Goal: Information Seeking & Learning: Learn about a topic

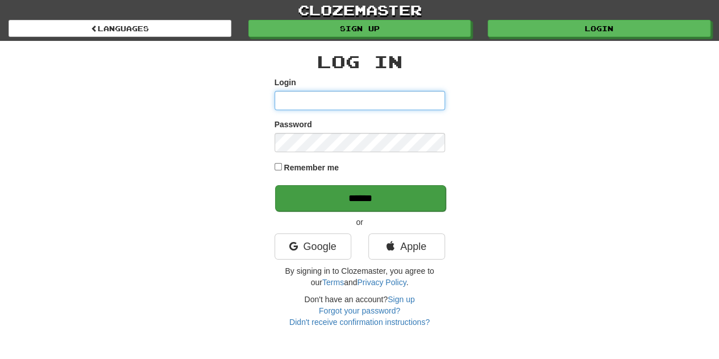
type input "*******"
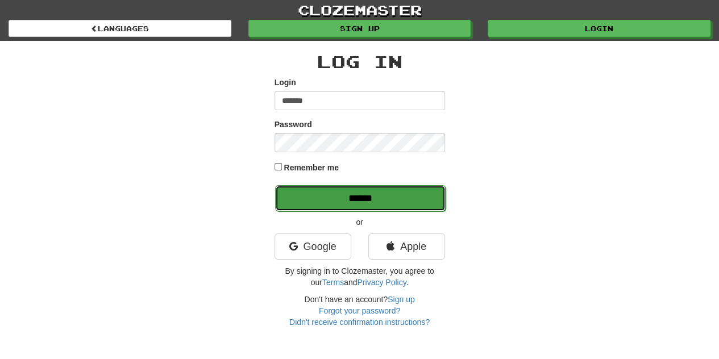
click at [383, 198] on input "******" at bounding box center [360, 198] width 171 height 26
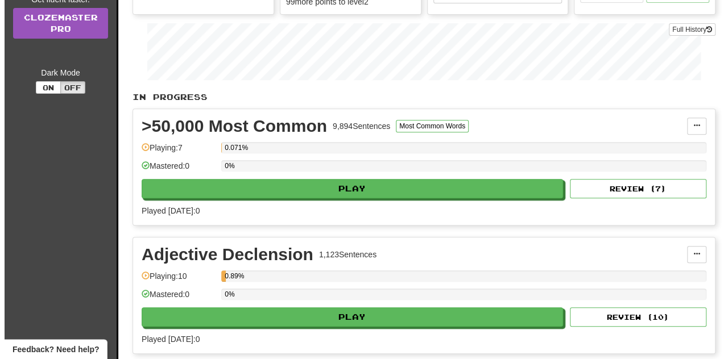
scroll to position [227, 0]
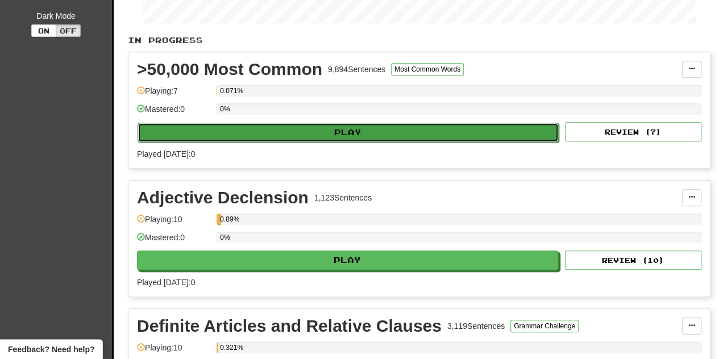
click at [381, 136] on button "Play" at bounding box center [348, 132] width 421 height 19
select select "**"
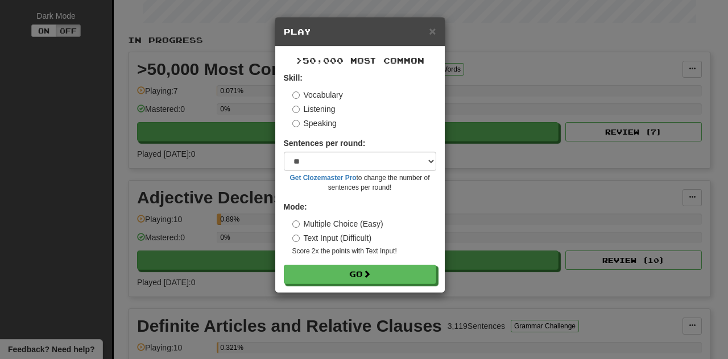
click at [359, 264] on form "Skill: Vocabulary Listening Speaking Sentences per round: * ** ** ** ** ** *** …" at bounding box center [360, 178] width 152 height 212
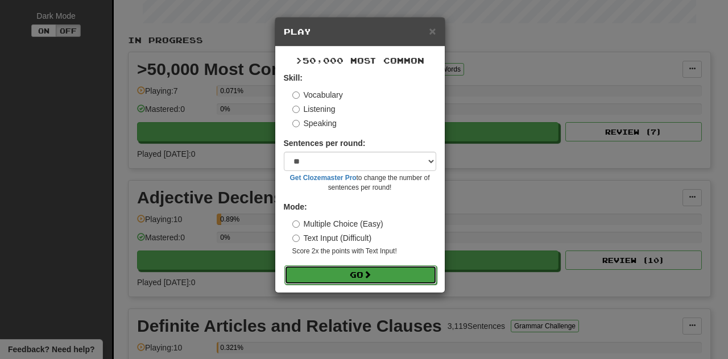
click at [369, 269] on button "Go" at bounding box center [360, 274] width 152 height 19
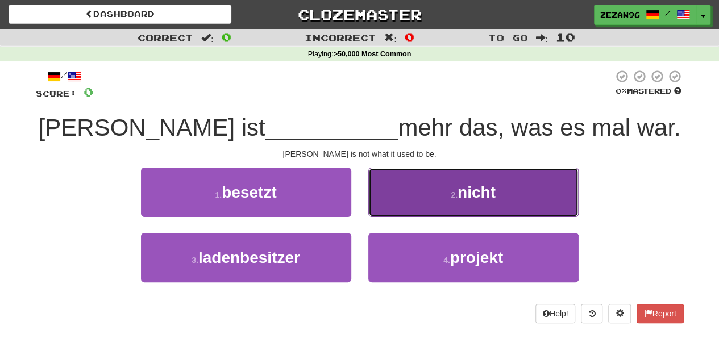
click at [422, 199] on button "2 . nicht" at bounding box center [473, 192] width 210 height 49
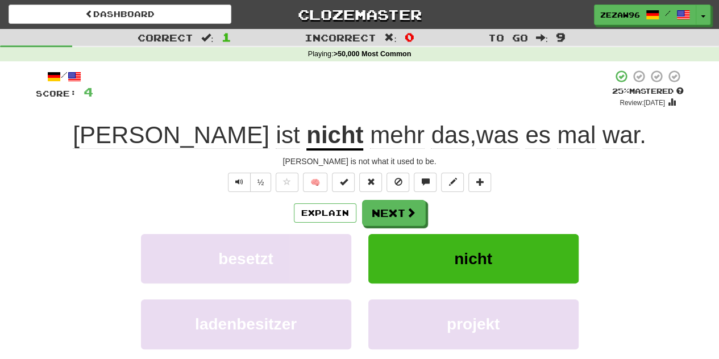
click at [557, 137] on span "mal" at bounding box center [576, 135] width 39 height 27
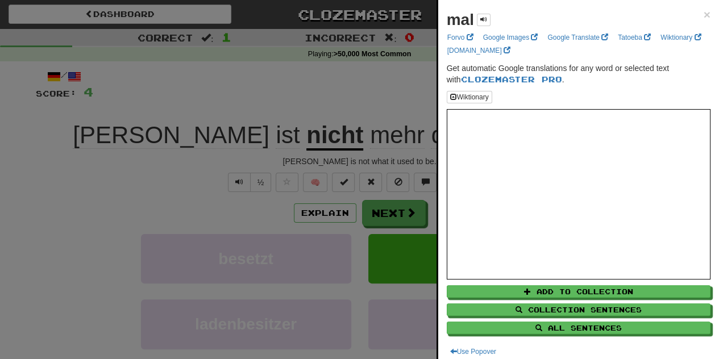
click at [701, 13] on div "mal × Forvo Google Images Google Translate Tatoeba Wiktionary dict.cc Get autom…" at bounding box center [578, 183] width 281 height 367
click at [704, 10] on span "×" at bounding box center [707, 14] width 7 height 13
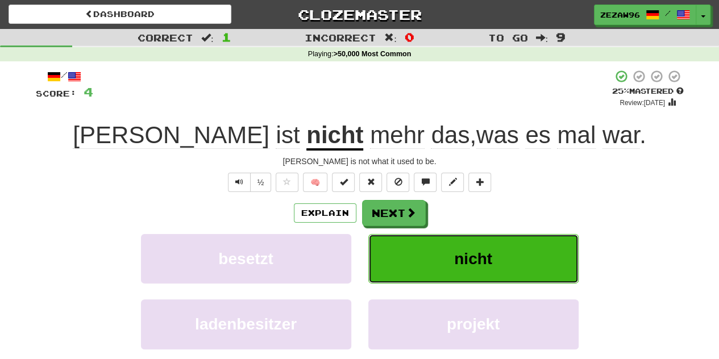
click at [456, 247] on button "nicht" at bounding box center [473, 258] width 210 height 49
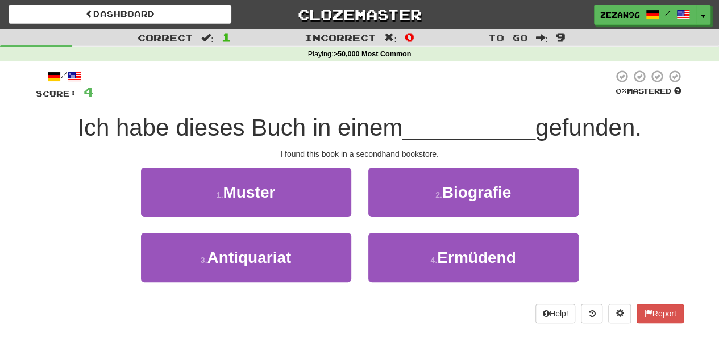
click at [335, 135] on span "Ich habe dieses Buch in einem" at bounding box center [239, 127] width 325 height 27
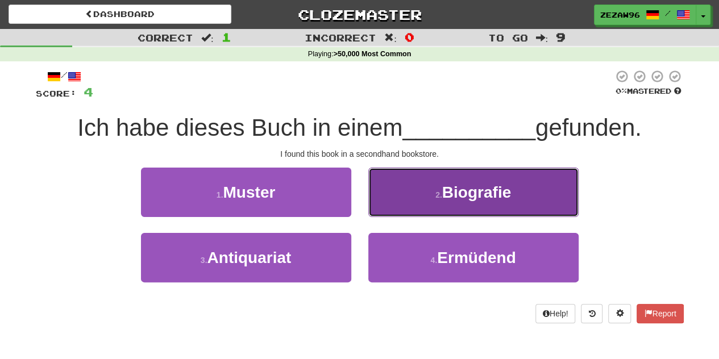
click at [419, 199] on button "2 . Biografie" at bounding box center [473, 192] width 210 height 49
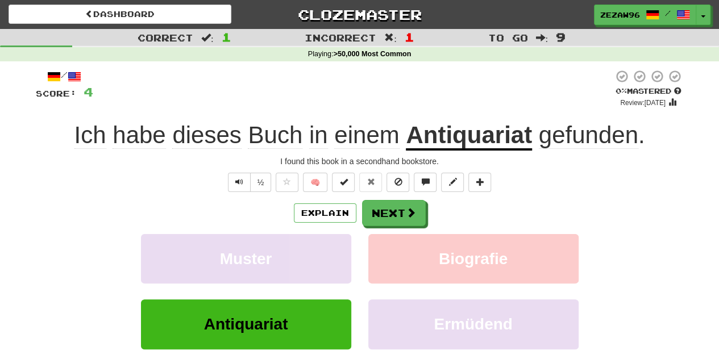
click at [509, 125] on u "Antiquariat" at bounding box center [469, 136] width 126 height 29
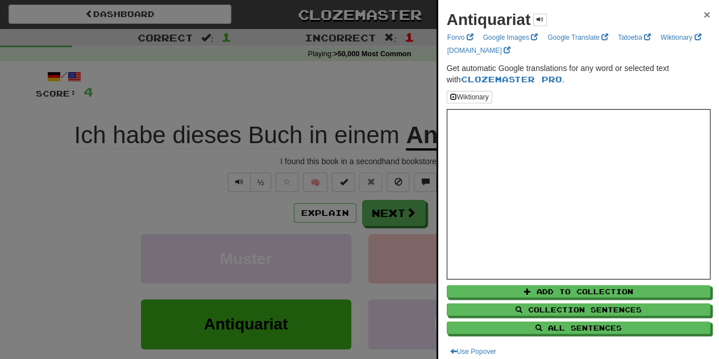
click at [704, 15] on span "×" at bounding box center [707, 14] width 7 height 13
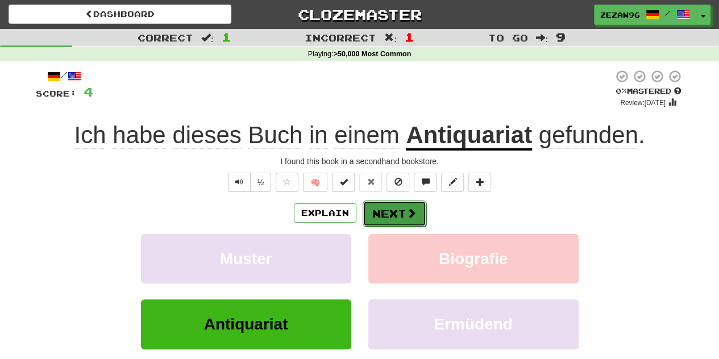
click at [386, 222] on button "Next" at bounding box center [395, 214] width 64 height 26
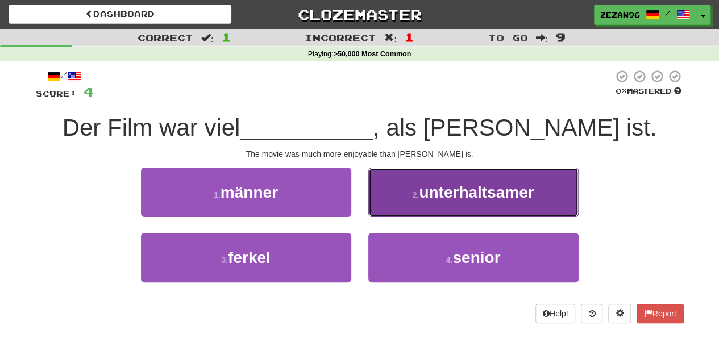
click at [407, 207] on button "2 . unterhaltsamer" at bounding box center [473, 192] width 210 height 49
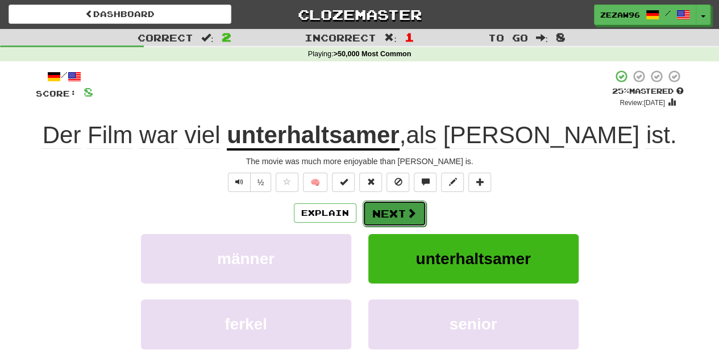
click at [406, 213] on span at bounding box center [411, 213] width 10 height 10
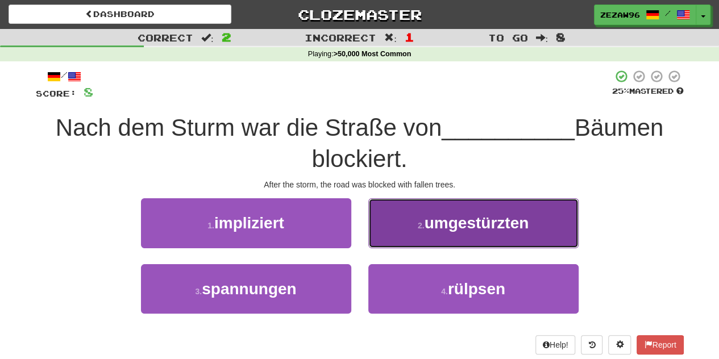
click at [421, 223] on small "2 ." at bounding box center [421, 225] width 7 height 9
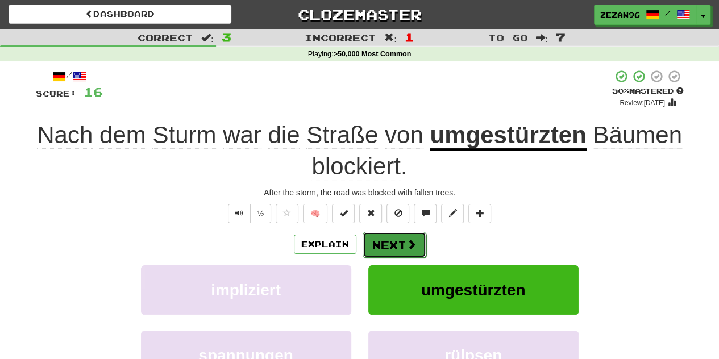
click at [376, 246] on button "Next" at bounding box center [395, 245] width 64 height 26
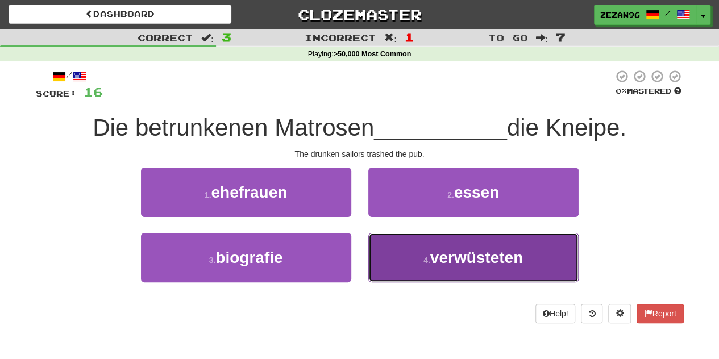
click at [440, 240] on button "4 . verwüsteten" at bounding box center [473, 257] width 210 height 49
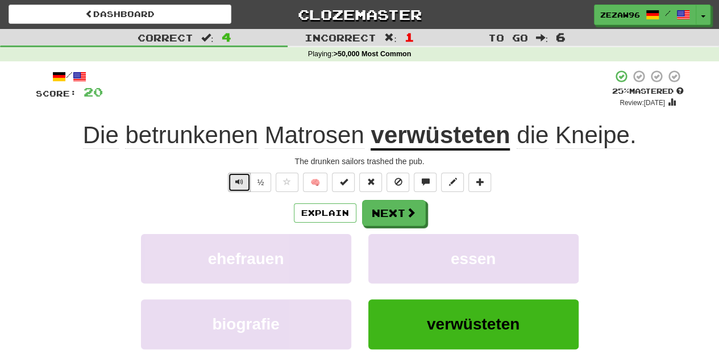
click at [242, 178] on span "Text-to-speech controls" at bounding box center [239, 182] width 8 height 8
click at [409, 209] on span at bounding box center [411, 213] width 10 height 10
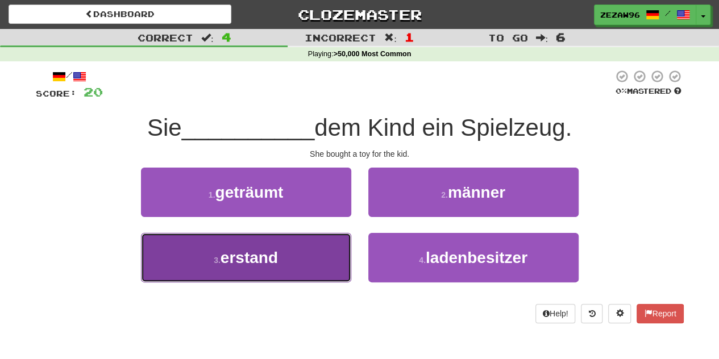
click at [274, 243] on button "3 . erstand" at bounding box center [246, 257] width 210 height 49
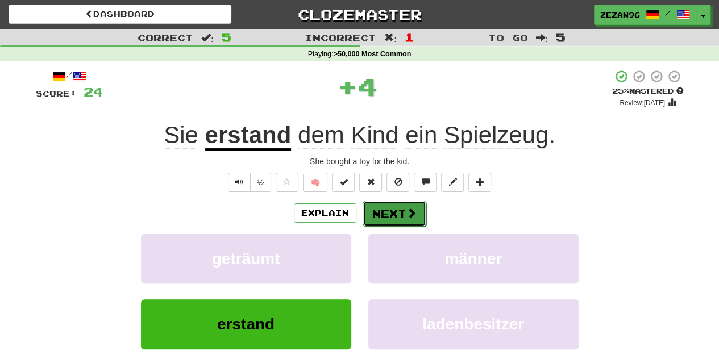
click at [418, 204] on button "Next" at bounding box center [395, 214] width 64 height 26
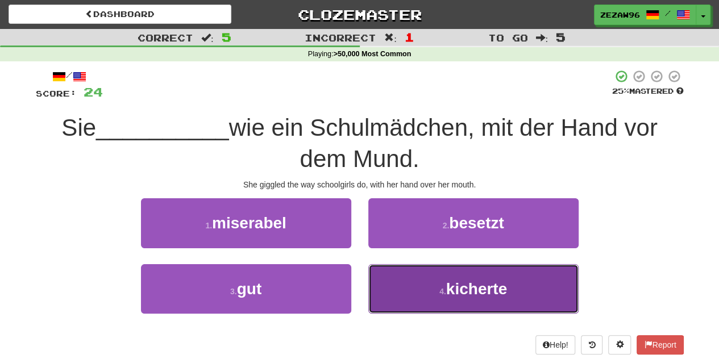
click at [466, 273] on button "4 . kicherte" at bounding box center [473, 288] width 210 height 49
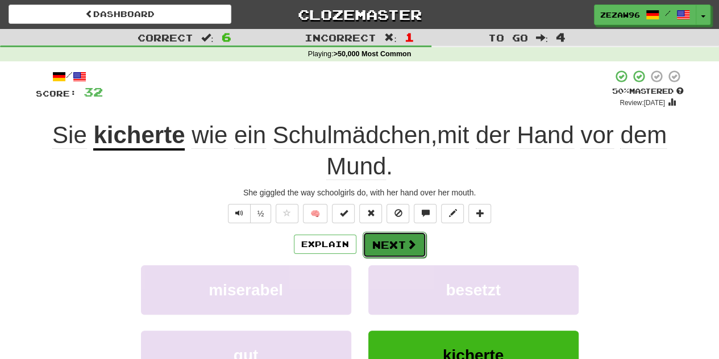
click at [397, 240] on button "Next" at bounding box center [395, 245] width 64 height 26
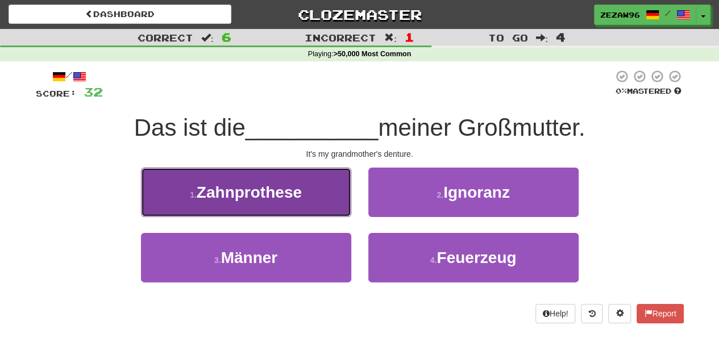
click at [339, 214] on button "1 . Zahnprothese" at bounding box center [246, 192] width 210 height 49
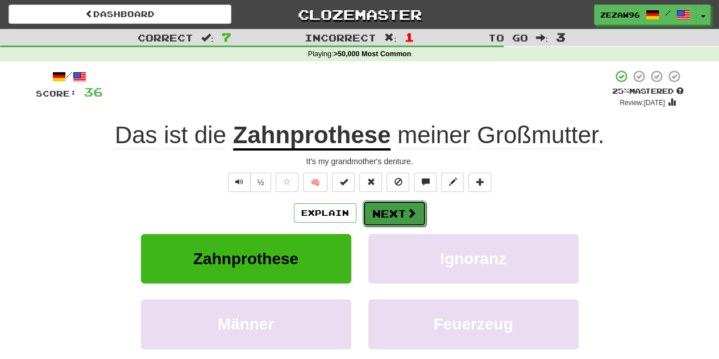
click at [385, 223] on button "Next" at bounding box center [395, 214] width 64 height 26
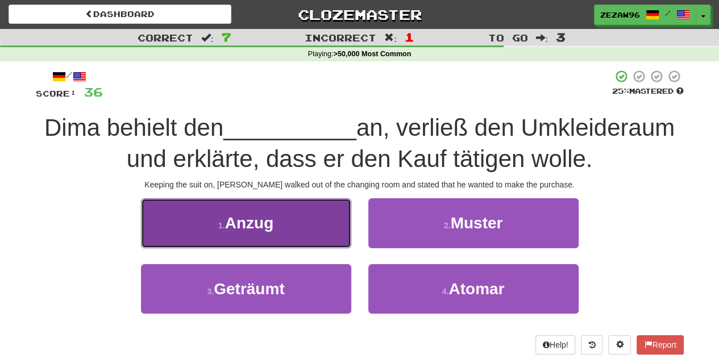
click at [308, 215] on button "1 . Anzug" at bounding box center [246, 222] width 210 height 49
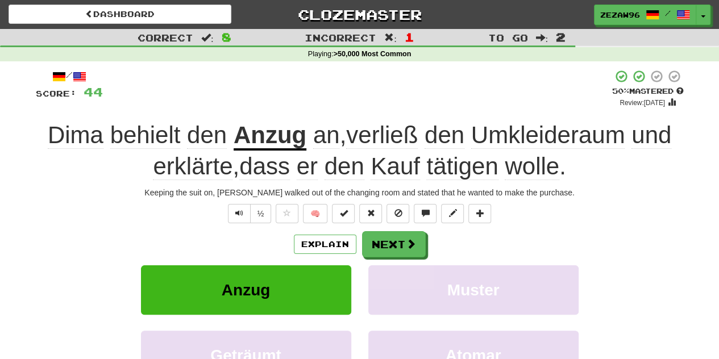
click at [241, 203] on div "/ Score: 44 + 8 50 % Mastered Review: 2025-10-25 Dima behielt den Anzug an , ve…" at bounding box center [360, 262] width 648 height 387
click at [238, 205] on button "Text-to-speech controls" at bounding box center [239, 213] width 23 height 19
click at [397, 240] on button "Next" at bounding box center [395, 245] width 64 height 26
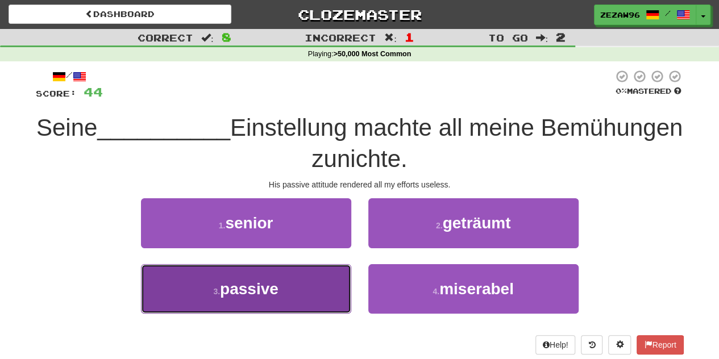
click at [294, 296] on button "3 . passive" at bounding box center [246, 288] width 210 height 49
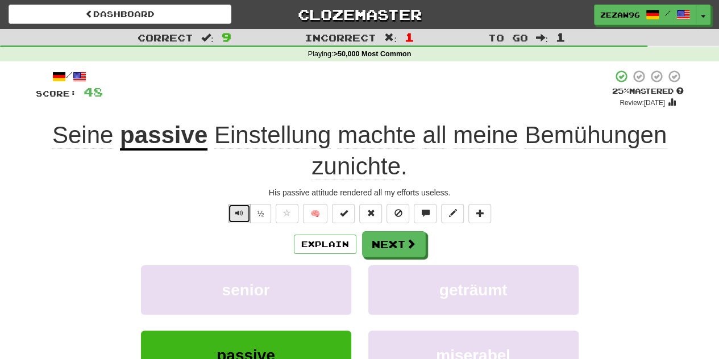
click at [240, 209] on span "Text-to-speech controls" at bounding box center [239, 213] width 8 height 8
click at [264, 214] on button "½" at bounding box center [261, 213] width 22 height 19
click at [285, 215] on span at bounding box center [287, 213] width 8 height 8
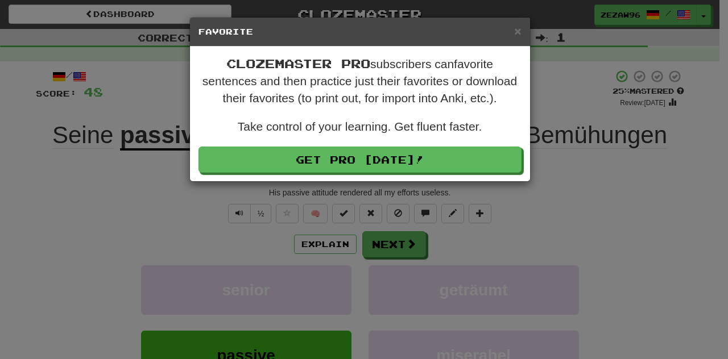
click at [513, 34] on h5 "Favorite" at bounding box center [359, 31] width 323 height 11
click at [518, 30] on span "×" at bounding box center [517, 30] width 7 height 13
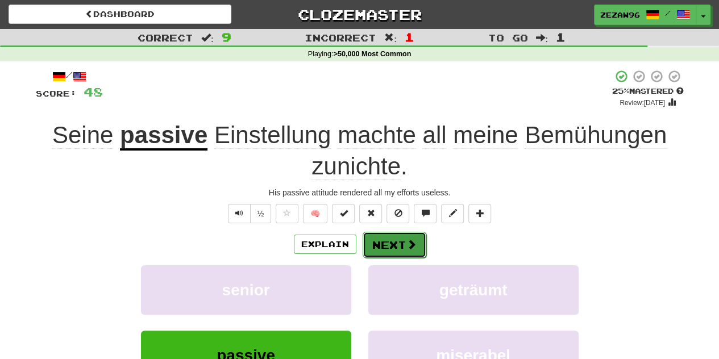
click at [383, 242] on button "Next" at bounding box center [395, 245] width 64 height 26
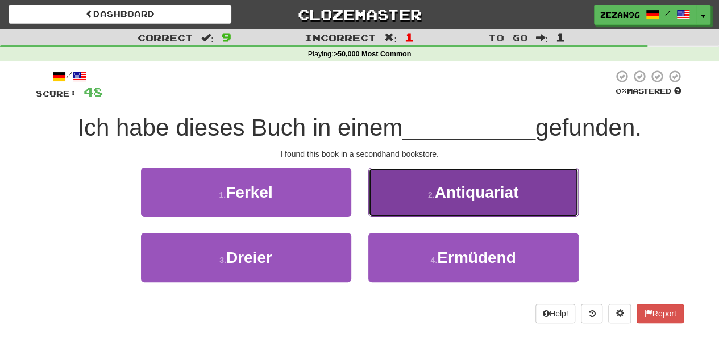
click at [388, 182] on button "2 . Antiquariat" at bounding box center [473, 192] width 210 height 49
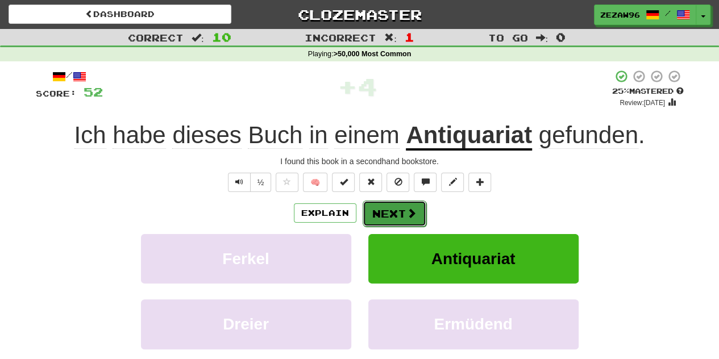
click at [391, 210] on button "Next" at bounding box center [395, 214] width 64 height 26
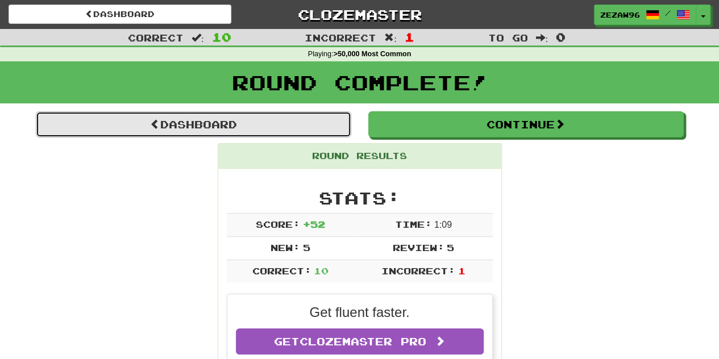
click at [210, 135] on link "Dashboard" at bounding box center [193, 124] width 315 height 26
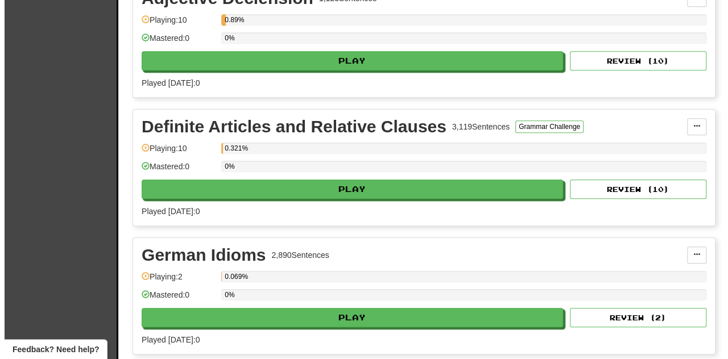
scroll to position [398, 0]
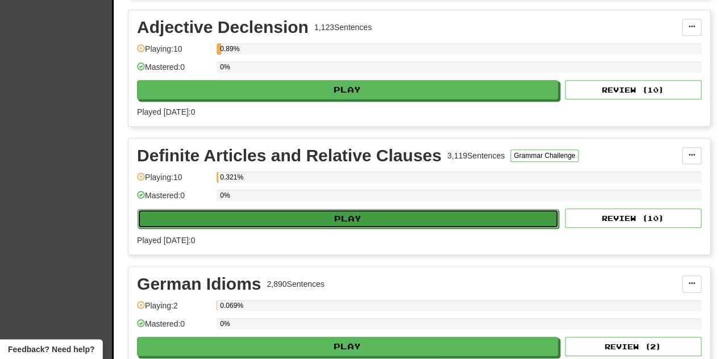
click at [341, 209] on button "Play" at bounding box center [348, 218] width 421 height 19
select select "**"
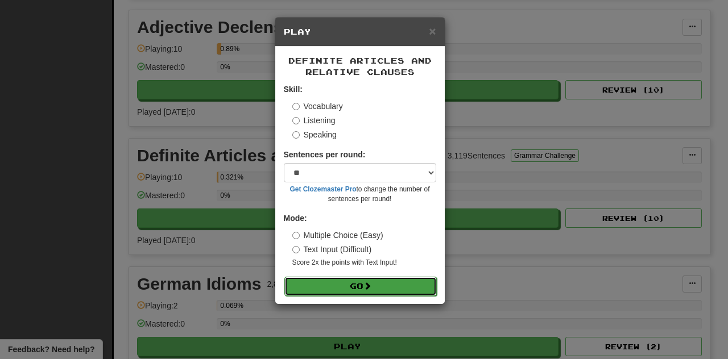
click at [359, 281] on button "Go" at bounding box center [360, 286] width 152 height 19
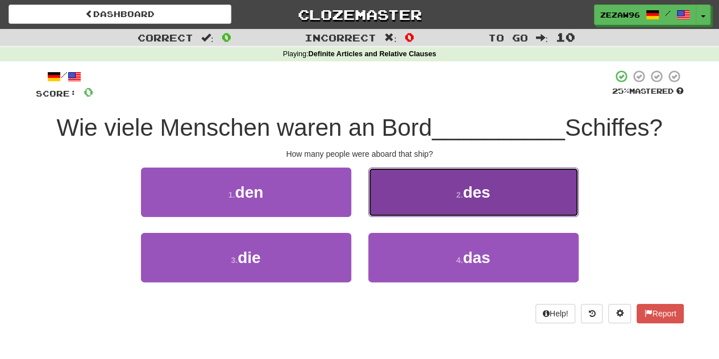
click at [417, 203] on button "2 . des" at bounding box center [473, 192] width 210 height 49
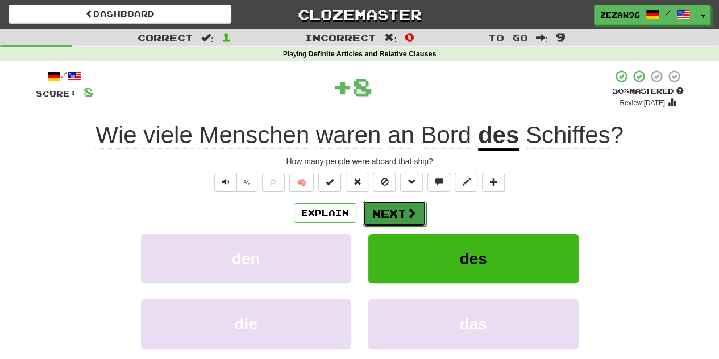
click at [393, 209] on button "Next" at bounding box center [395, 214] width 64 height 26
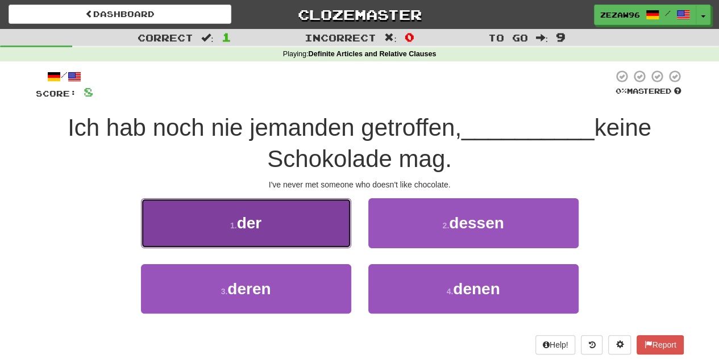
click at [321, 236] on button "1 . der" at bounding box center [246, 222] width 210 height 49
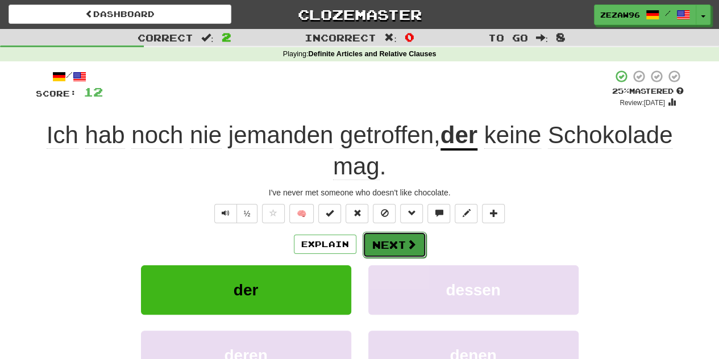
click at [410, 247] on span at bounding box center [411, 244] width 10 height 10
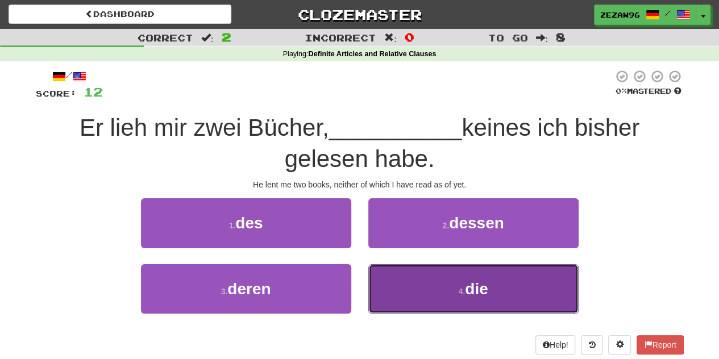
click at [413, 289] on button "4 . die" at bounding box center [473, 288] width 210 height 49
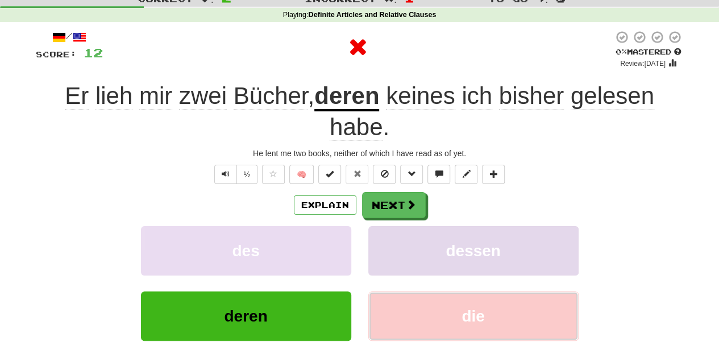
scroll to position [57, 0]
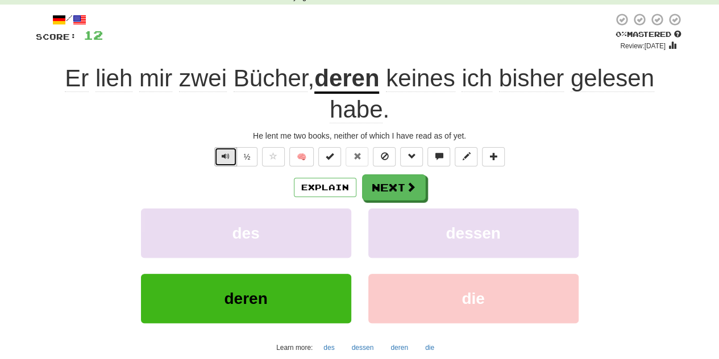
click at [227, 161] on button "Text-to-speech controls" at bounding box center [225, 156] width 23 height 19
click at [224, 153] on span "Text-to-speech controls" at bounding box center [226, 156] width 8 height 8
click at [359, 84] on u "deren" at bounding box center [346, 79] width 65 height 29
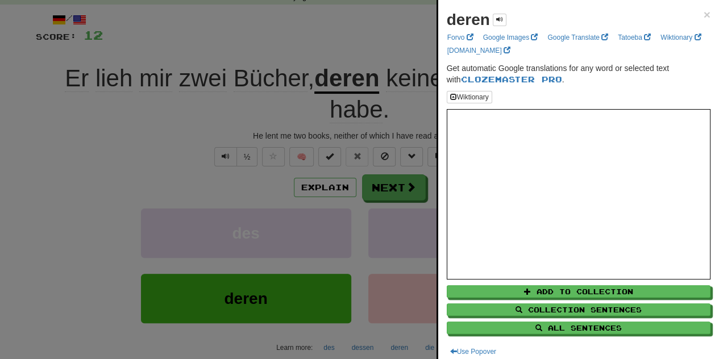
click at [367, 111] on div at bounding box center [359, 179] width 719 height 359
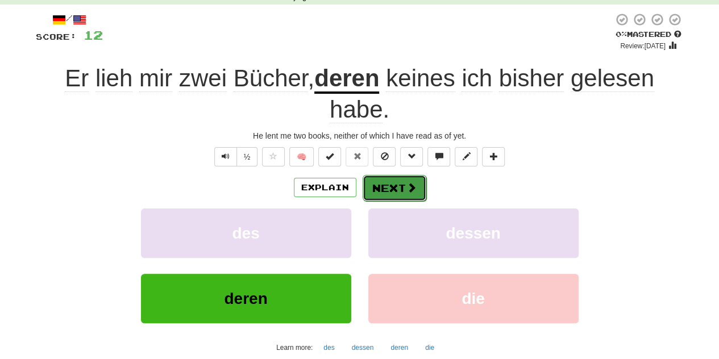
click at [400, 189] on button "Next" at bounding box center [395, 188] width 64 height 26
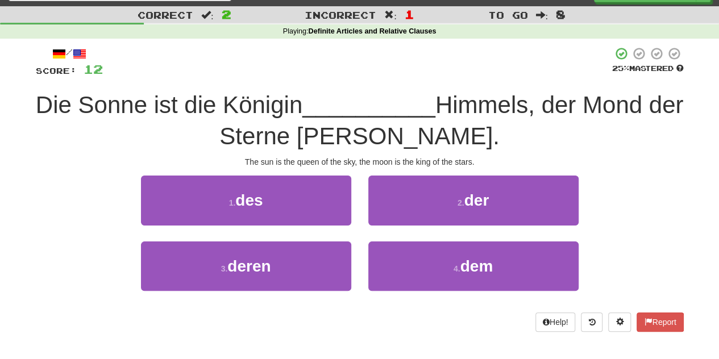
scroll to position [0, 0]
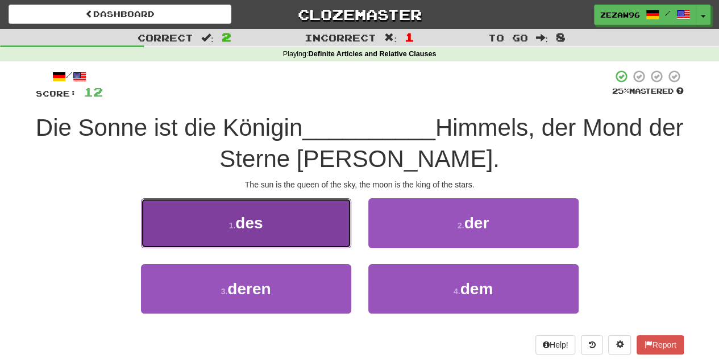
click at [305, 217] on button "1 . des" at bounding box center [246, 222] width 210 height 49
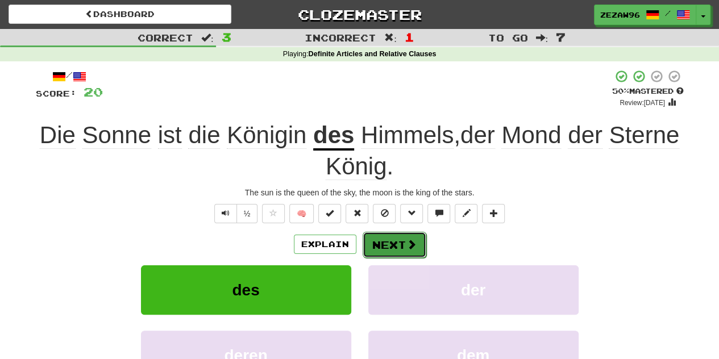
click at [397, 250] on button "Next" at bounding box center [395, 245] width 64 height 26
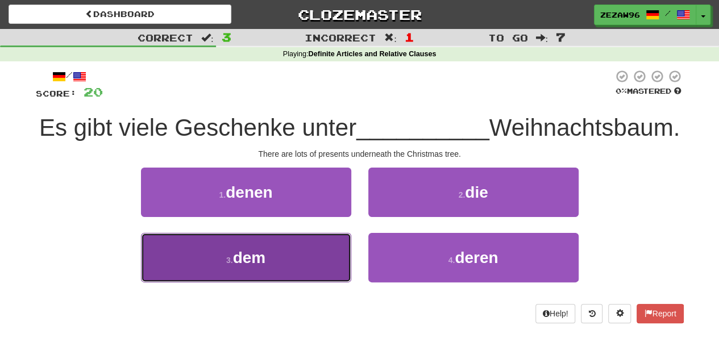
click at [286, 282] on button "3 . dem" at bounding box center [246, 257] width 210 height 49
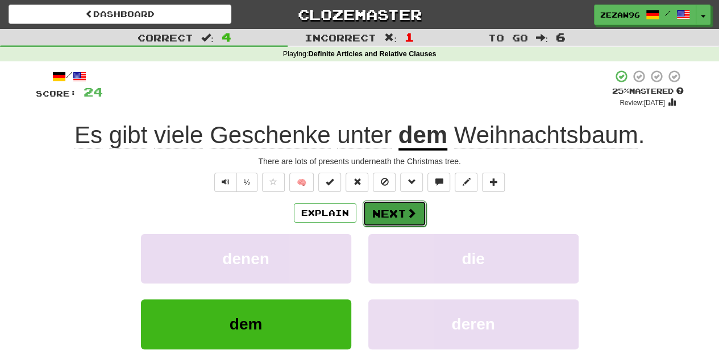
click at [379, 212] on button "Next" at bounding box center [395, 214] width 64 height 26
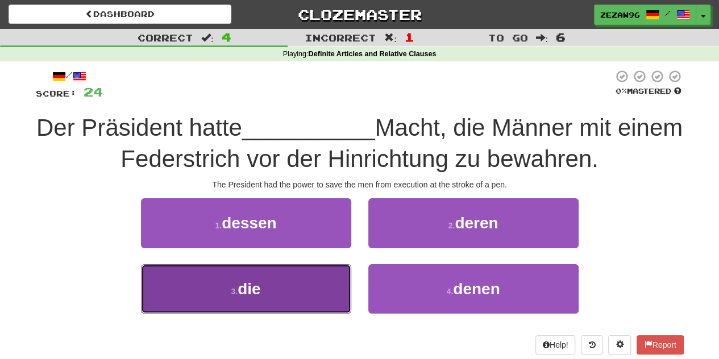
click at [310, 276] on button "3 . die" at bounding box center [246, 288] width 210 height 49
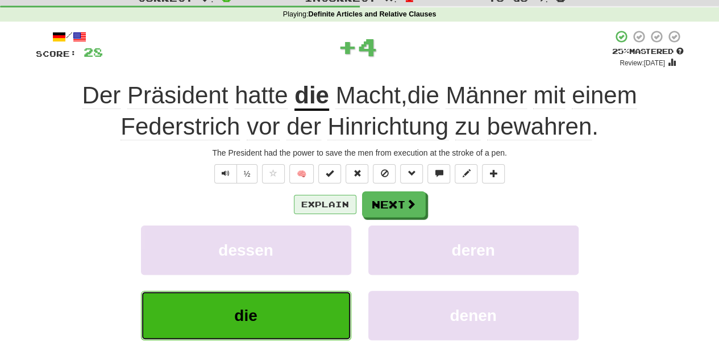
scroll to position [57, 0]
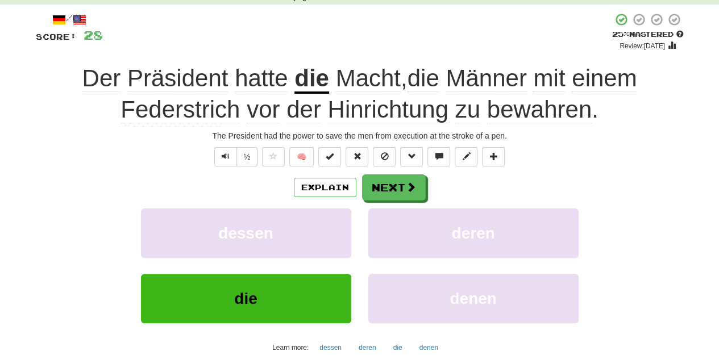
click at [378, 115] on span "Hinrichtung" at bounding box center [387, 109] width 120 height 27
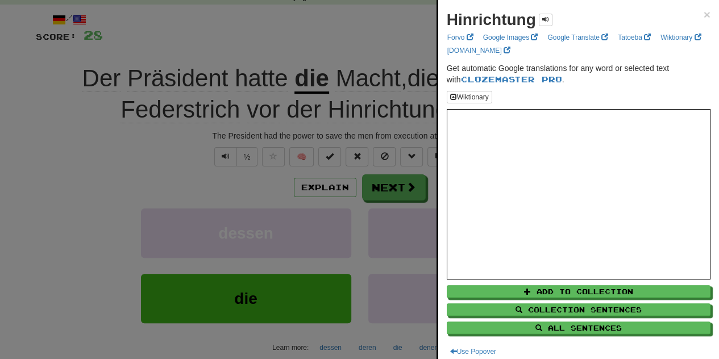
click at [193, 128] on div at bounding box center [359, 179] width 719 height 359
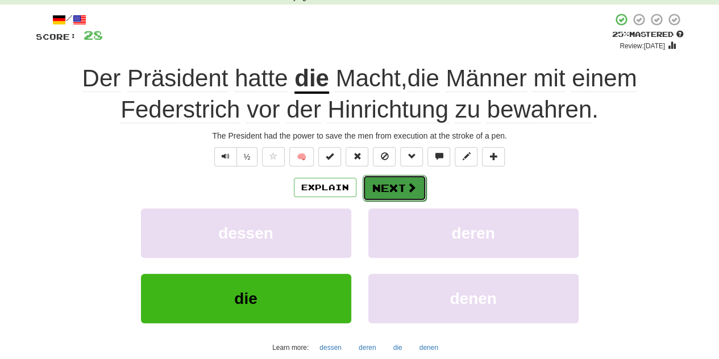
click at [401, 187] on button "Next" at bounding box center [395, 188] width 64 height 26
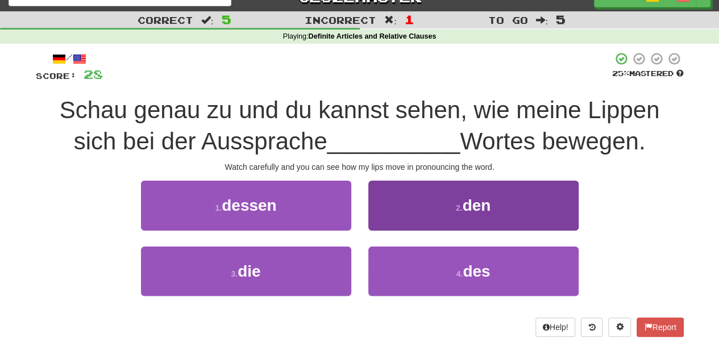
scroll to position [0, 0]
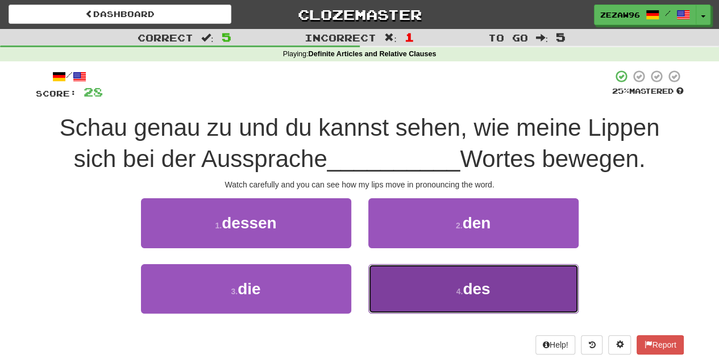
click at [489, 311] on button "4 . des" at bounding box center [473, 288] width 210 height 49
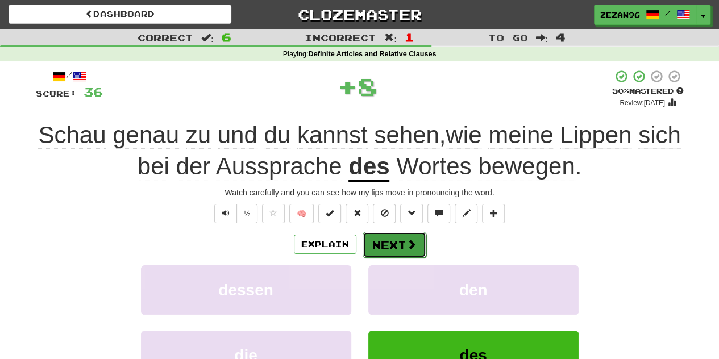
click at [397, 250] on button "Next" at bounding box center [395, 245] width 64 height 26
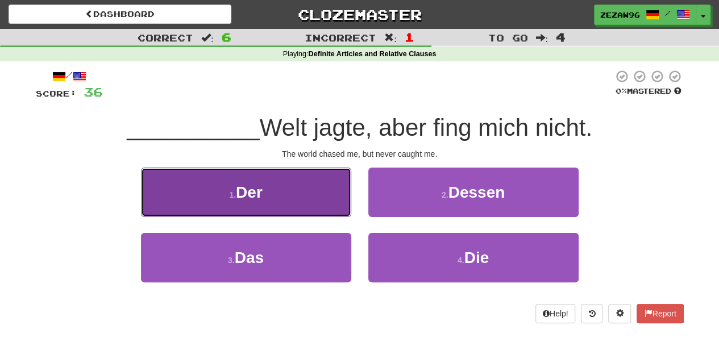
click at [329, 196] on button "1 . Der" at bounding box center [246, 192] width 210 height 49
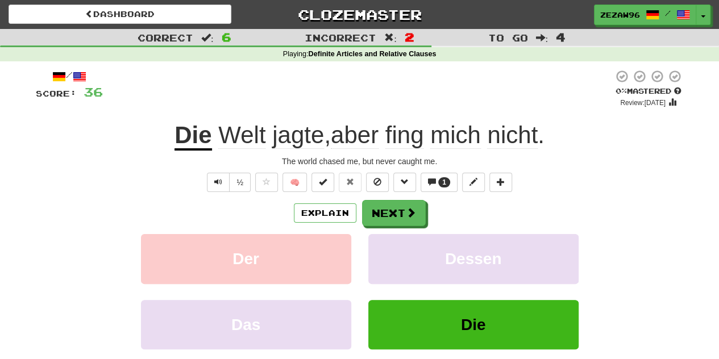
click at [601, 226] on div "Explain Next Der Dessen Das Die Learn more: Der Dessen Das Die" at bounding box center [360, 291] width 648 height 182
click at [444, 185] on span "1" at bounding box center [444, 182] width 4 height 8
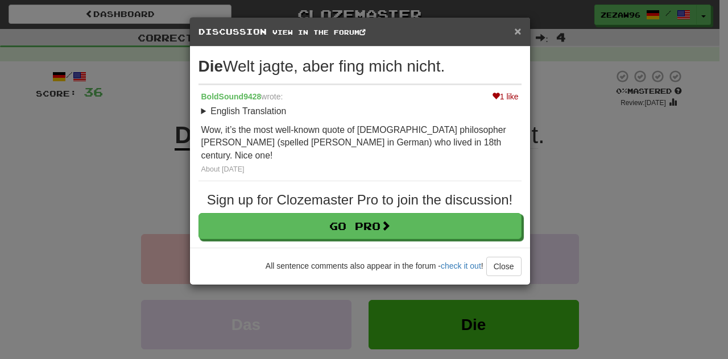
click at [517, 32] on span "×" at bounding box center [517, 30] width 7 height 13
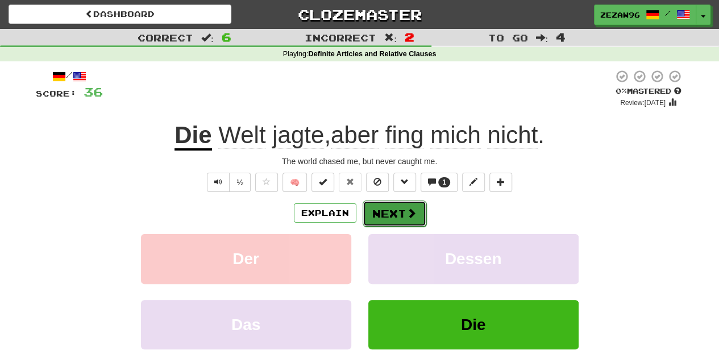
click at [408, 216] on span at bounding box center [411, 213] width 10 height 10
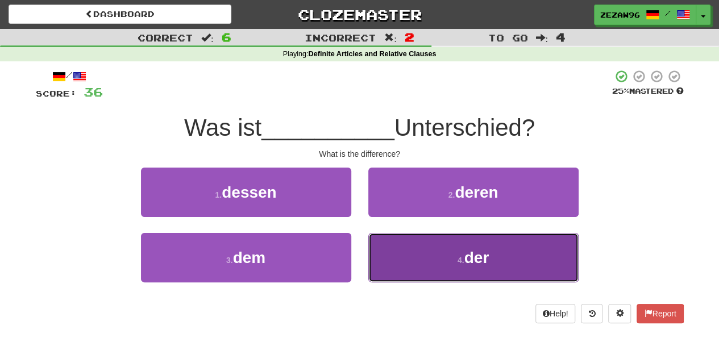
click at [399, 263] on button "4 . der" at bounding box center [473, 257] width 210 height 49
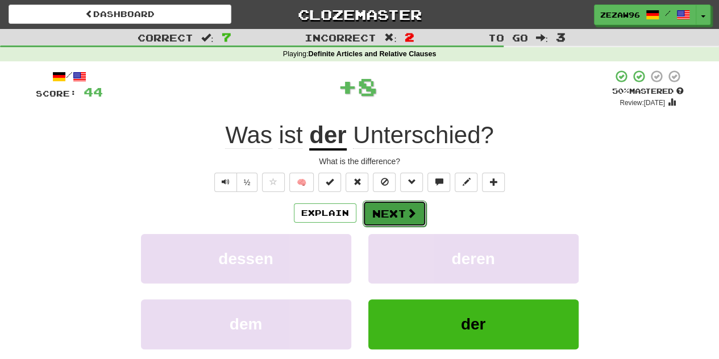
click at [389, 214] on button "Next" at bounding box center [395, 214] width 64 height 26
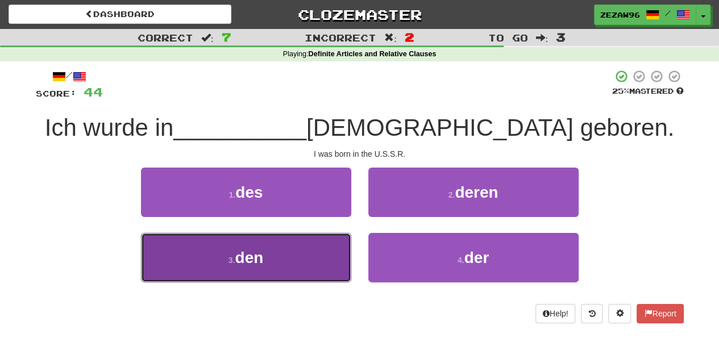
click at [330, 256] on button "3 . den" at bounding box center [246, 257] width 210 height 49
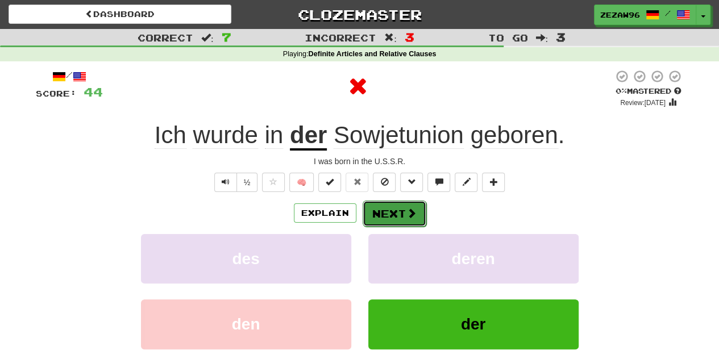
click at [392, 217] on button "Next" at bounding box center [395, 214] width 64 height 26
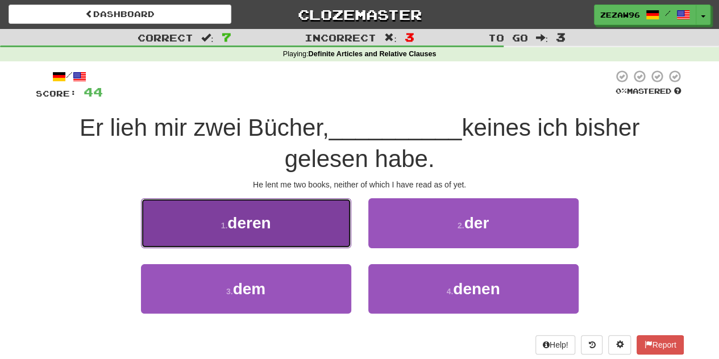
click at [325, 232] on button "1 . deren" at bounding box center [246, 222] width 210 height 49
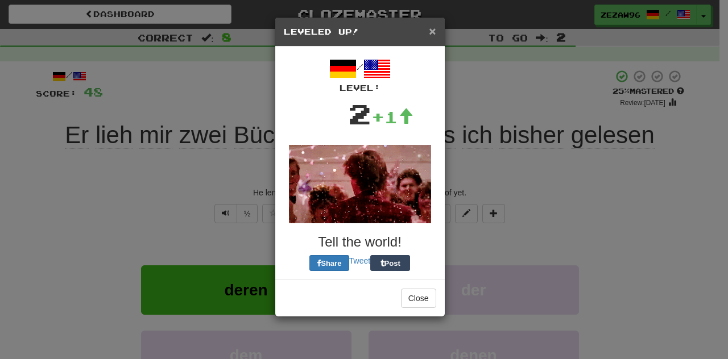
click at [431, 28] on span "×" at bounding box center [432, 30] width 7 height 13
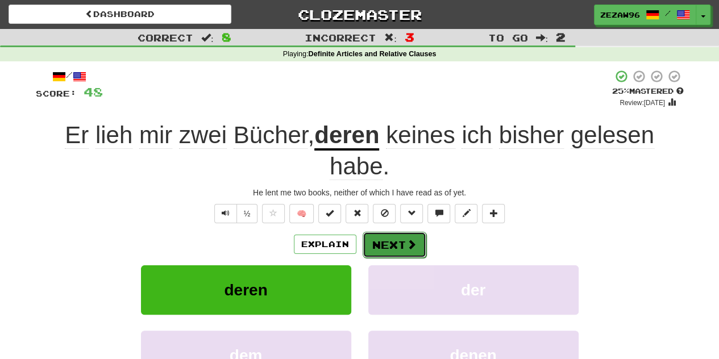
click at [392, 237] on button "Next" at bounding box center [395, 245] width 64 height 26
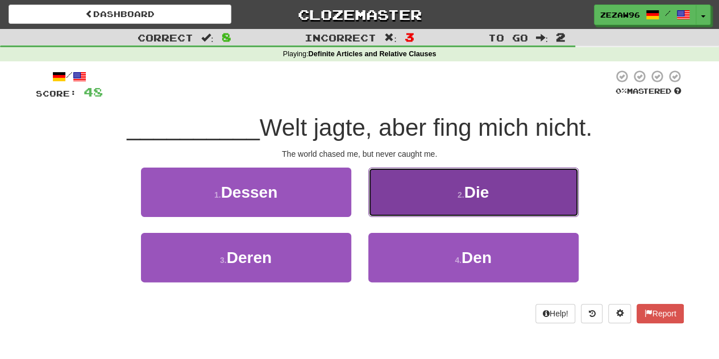
click at [424, 210] on button "2 . Die" at bounding box center [473, 192] width 210 height 49
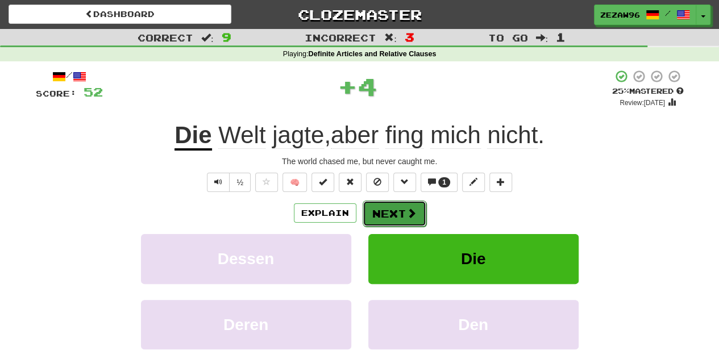
click at [398, 223] on button "Next" at bounding box center [395, 214] width 64 height 26
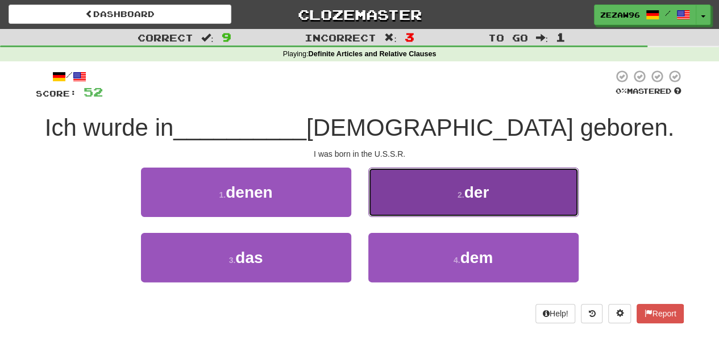
click at [429, 207] on button "2 . der" at bounding box center [473, 192] width 210 height 49
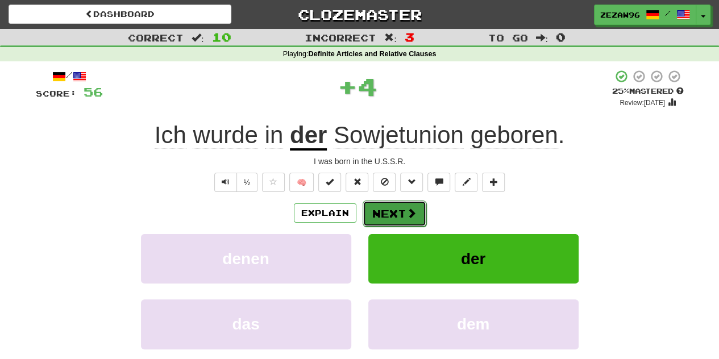
click at [417, 204] on button "Next" at bounding box center [395, 214] width 64 height 26
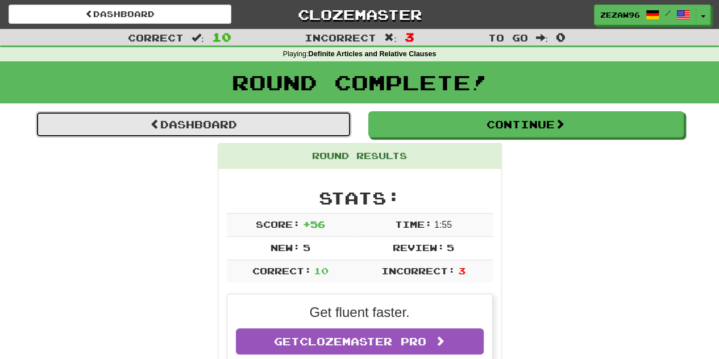
click at [252, 131] on link "Dashboard" at bounding box center [193, 124] width 315 height 26
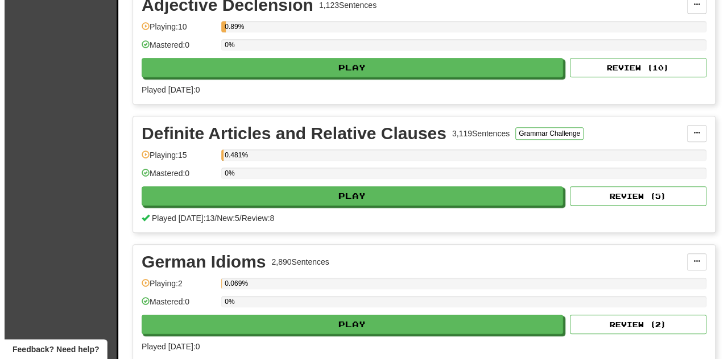
scroll to position [284, 0]
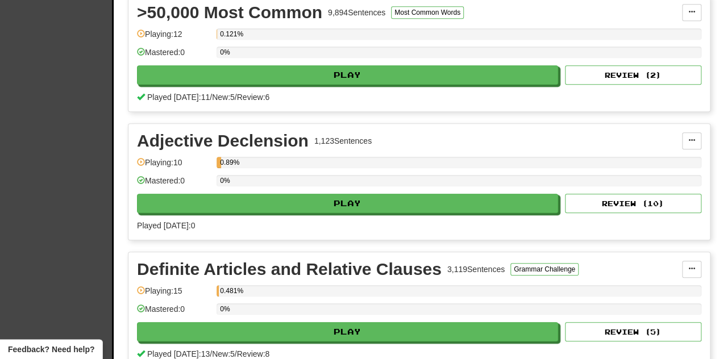
click at [330, 187] on div "0%" at bounding box center [459, 184] width 485 height 19
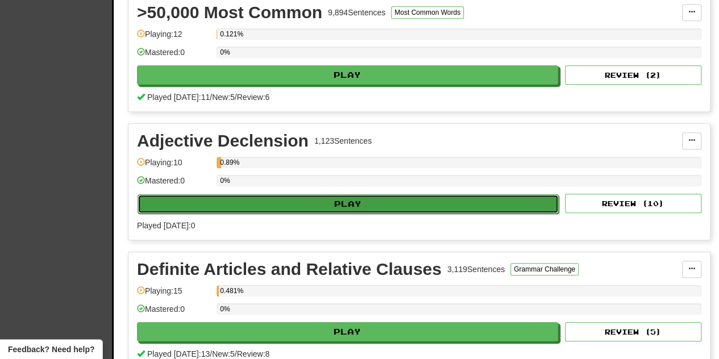
click at [338, 201] on button "Play" at bounding box center [348, 203] width 421 height 19
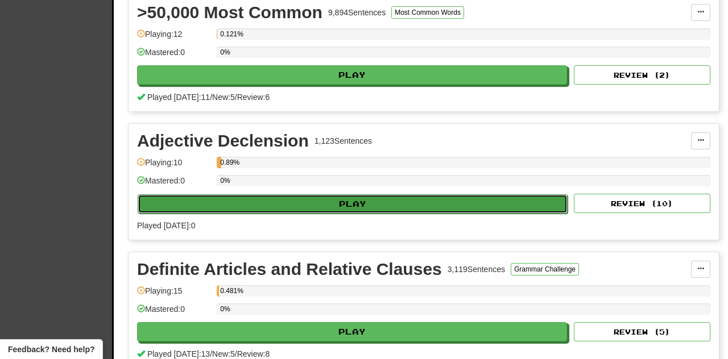
select select "**"
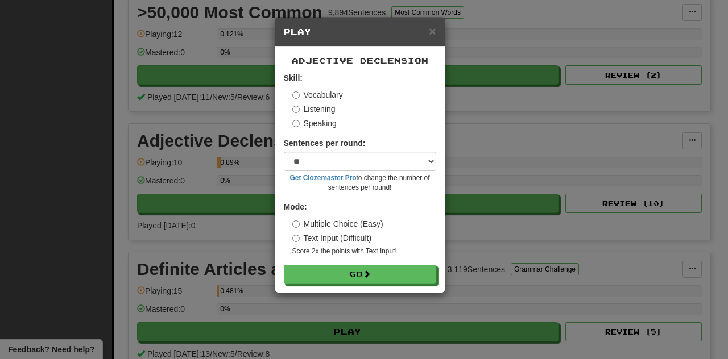
click at [361, 261] on form "Skill: Vocabulary Listening Speaking Sentences per round: * ** ** ** ** ** *** …" at bounding box center [360, 178] width 152 height 212
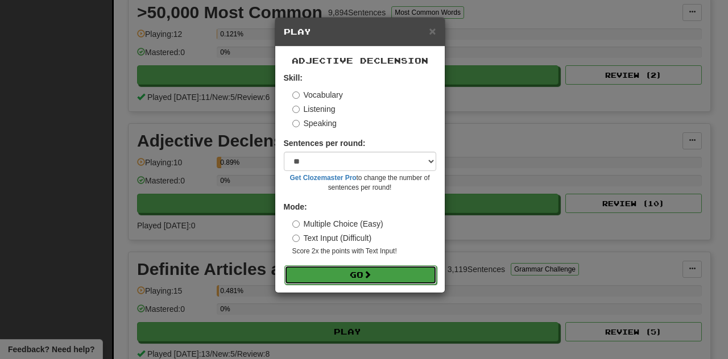
click at [375, 269] on button "Go" at bounding box center [360, 274] width 152 height 19
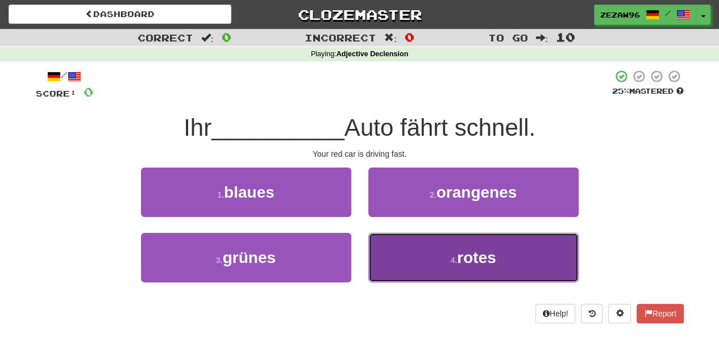
click at [409, 250] on button "4 . rotes" at bounding box center [473, 257] width 210 height 49
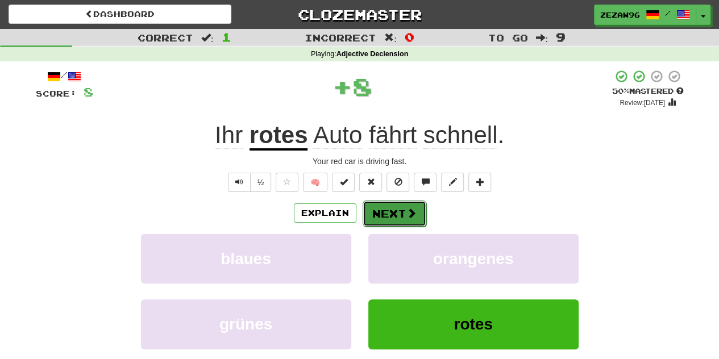
click at [417, 215] on button "Next" at bounding box center [395, 214] width 64 height 26
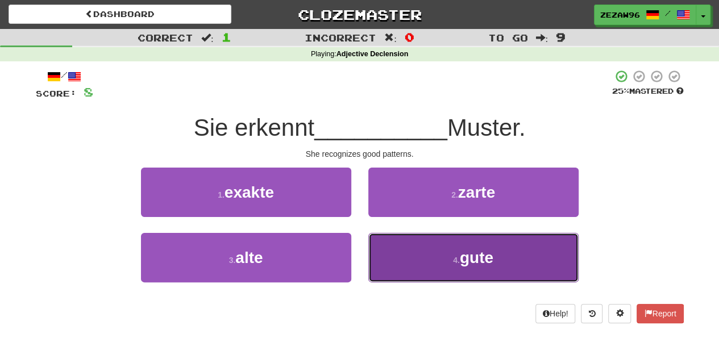
click at [381, 272] on button "4 . gute" at bounding box center [473, 257] width 210 height 49
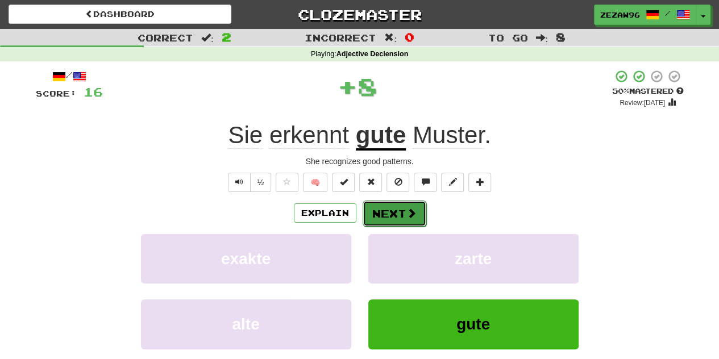
click at [389, 222] on button "Next" at bounding box center [395, 214] width 64 height 26
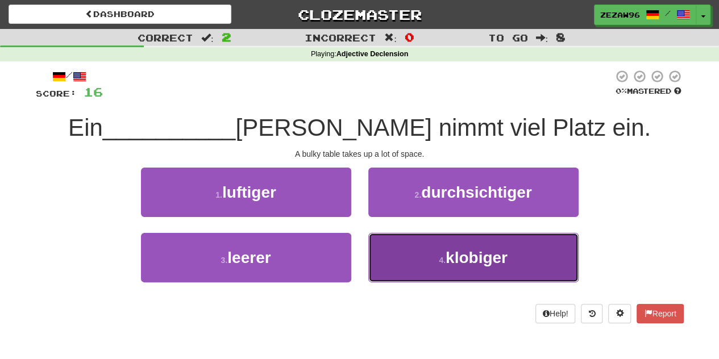
click at [449, 261] on span "klobiger" at bounding box center [477, 258] width 62 height 18
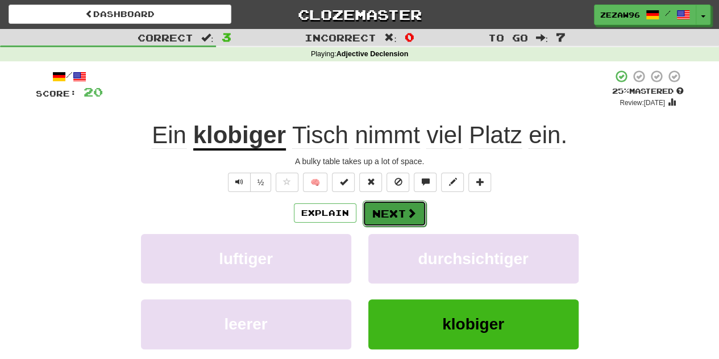
click at [397, 206] on button "Next" at bounding box center [395, 214] width 64 height 26
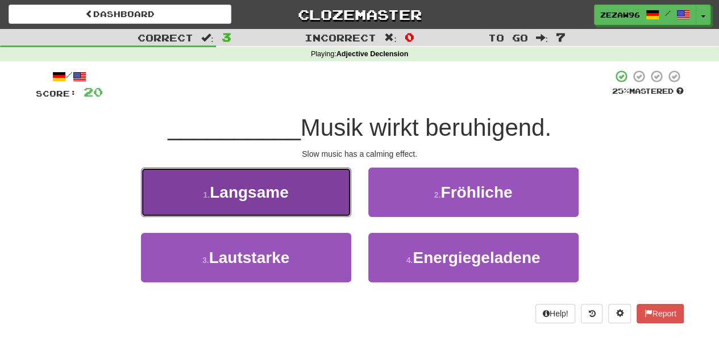
click at [318, 192] on button "1 . Langsame" at bounding box center [246, 192] width 210 height 49
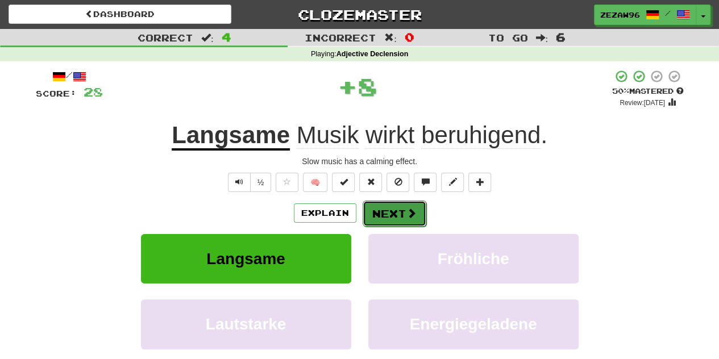
click at [406, 217] on span at bounding box center [411, 213] width 10 height 10
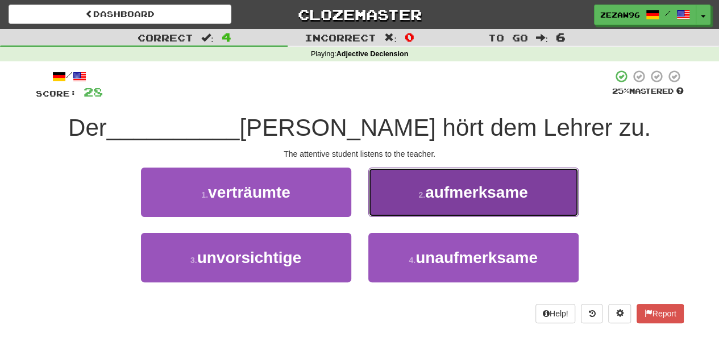
click at [409, 180] on button "2 . aufmerksame" at bounding box center [473, 192] width 210 height 49
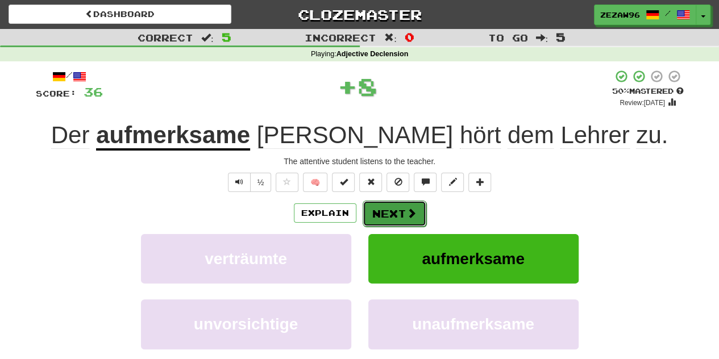
click at [398, 211] on button "Next" at bounding box center [395, 214] width 64 height 26
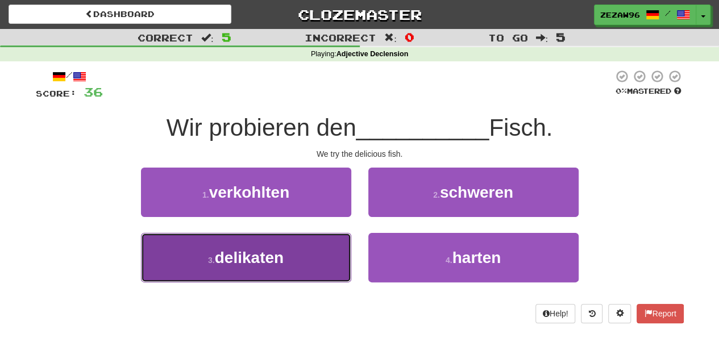
click at [322, 262] on button "3 . delikaten" at bounding box center [246, 257] width 210 height 49
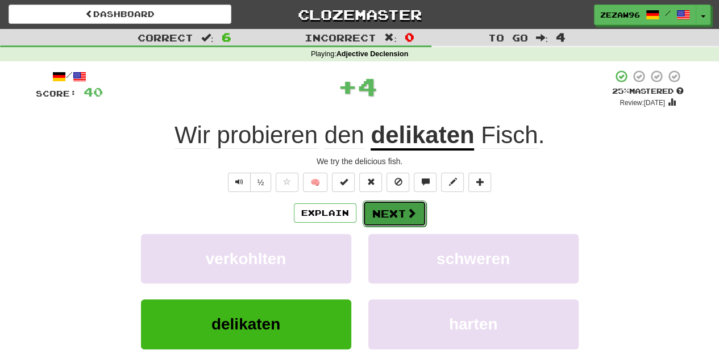
click at [409, 209] on span at bounding box center [411, 213] width 10 height 10
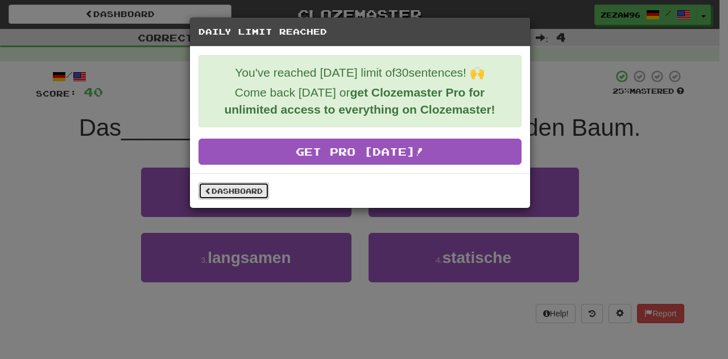
click at [213, 187] on link "Dashboard" at bounding box center [233, 190] width 70 height 17
